Goal: Check status: Check status

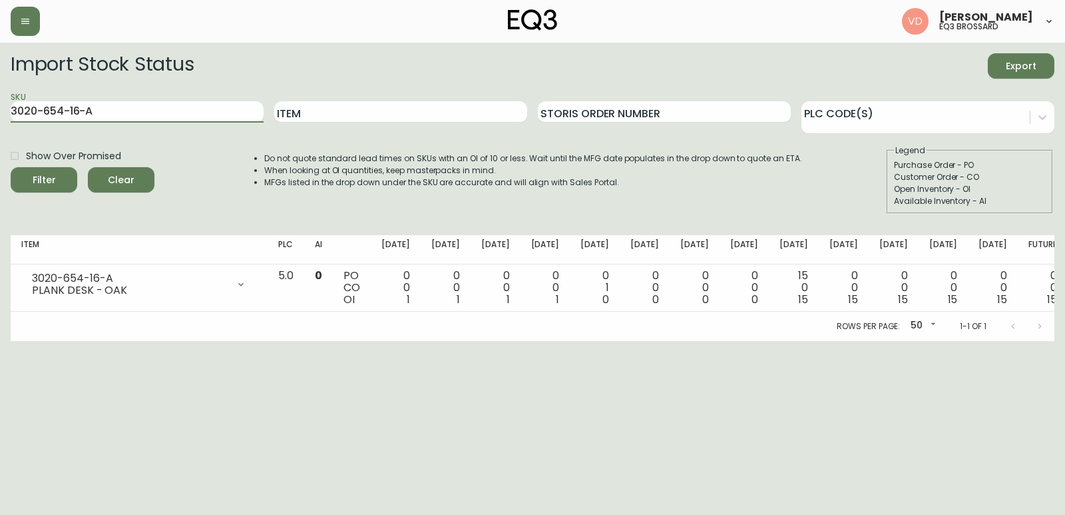
drag, startPoint x: 110, startPoint y: 116, endPoint x: 0, endPoint y: 100, distance: 111.6
click at [0, 100] on main "Import Stock Status Export SKU 3020-654-16-A Item Storis Order Number PLC Code(…" at bounding box center [532, 192] width 1065 height 298
paste input "035-15"
click at [134, 112] on input "[PHONE_NUMBER]" at bounding box center [137, 111] width 253 height 21
click at [11, 167] on button "Filter" at bounding box center [44, 179] width 67 height 25
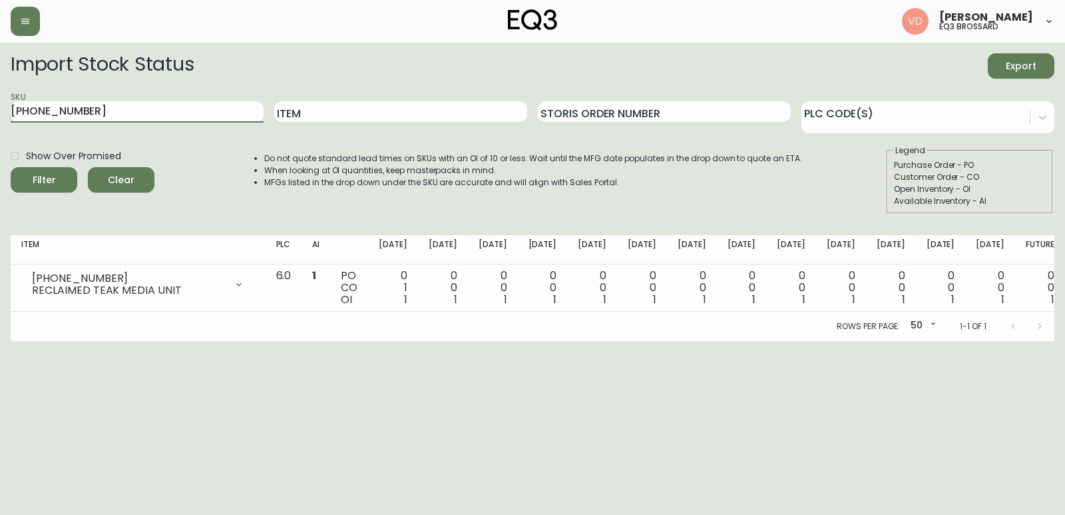
click at [477, 341] on html "[PERSON_NAME] eq3 [PERSON_NAME] Import Stock Status Export SKU [PHONE_NUMBER] I…" at bounding box center [532, 170] width 1065 height 341
drag, startPoint x: 146, startPoint y: 112, endPoint x: 9, endPoint y: 118, distance: 137.3
click at [9, 118] on main "Import Stock Status Export SKU [PHONE_NUMBER] Item Storis Order Number PLC Code…" at bounding box center [532, 192] width 1065 height 298
paste input "[PHONE_NUMBER]"
type input "[PHONE_NUMBER]"
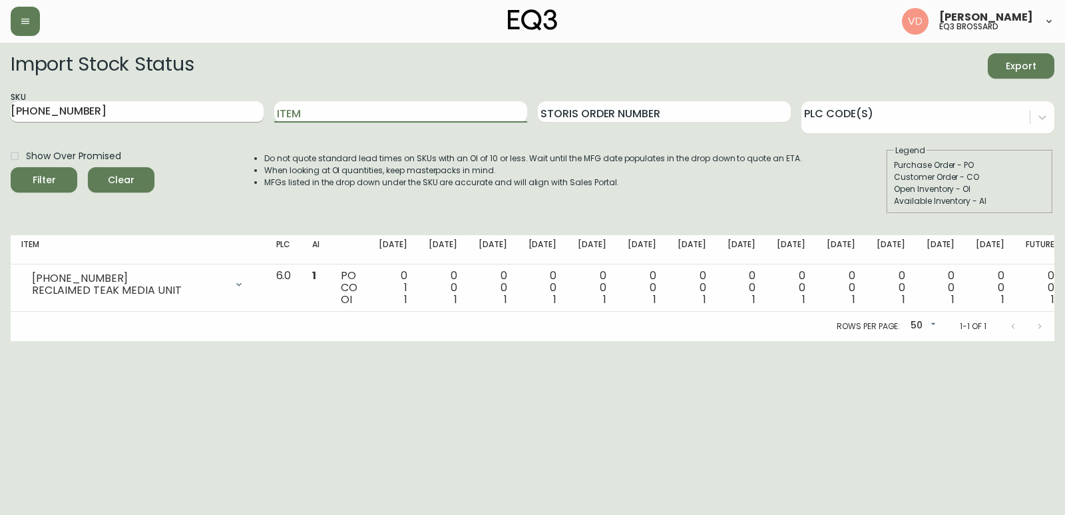
click at [203, 106] on input "[PHONE_NUMBER]" at bounding box center [137, 111] width 253 height 21
click at [11, 167] on button "Filter" at bounding box center [44, 179] width 67 height 25
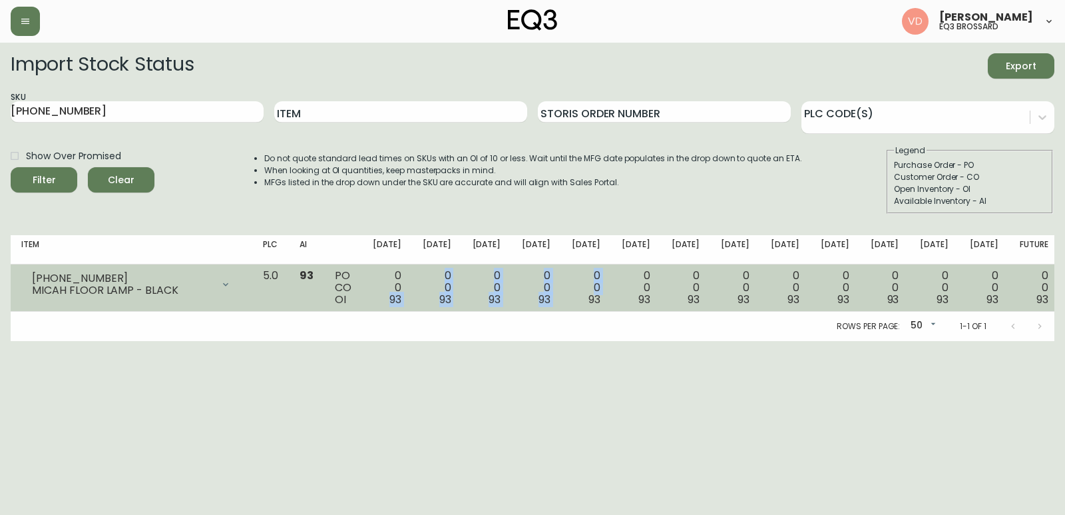
drag, startPoint x: 435, startPoint y: 300, endPoint x: 600, endPoint y: 308, distance: 165.2
click at [600, 308] on tr "[PHONE_NUMBER] MICAH FLOOR LAMP - BLACK Opening Balance 93 ( [DATE] ) Available…" at bounding box center [535, 287] width 1048 height 47
click at [550, 294] on span "93" at bounding box center [545, 299] width 12 height 15
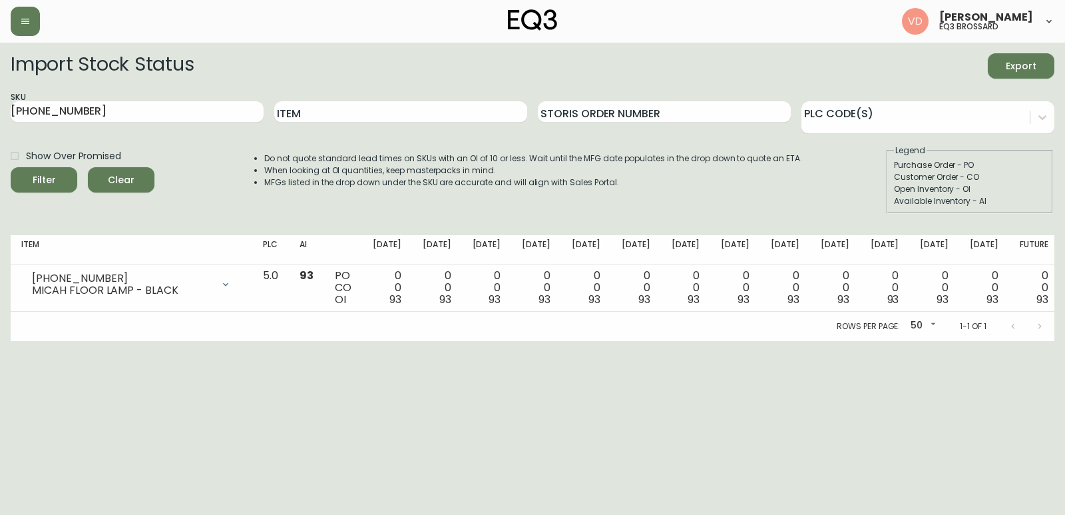
click at [699, 341] on html "[PERSON_NAME] eq3 [PERSON_NAME] Import Stock Status Export SKU [PHONE_NUMBER] I…" at bounding box center [532, 170] width 1065 height 341
